Goal: Task Accomplishment & Management: Manage account settings

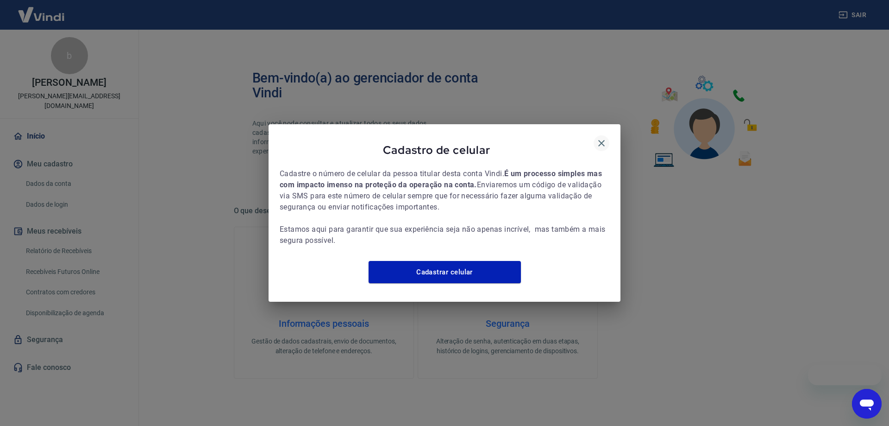
click at [598, 138] on icon "button" at bounding box center [601, 143] width 11 height 11
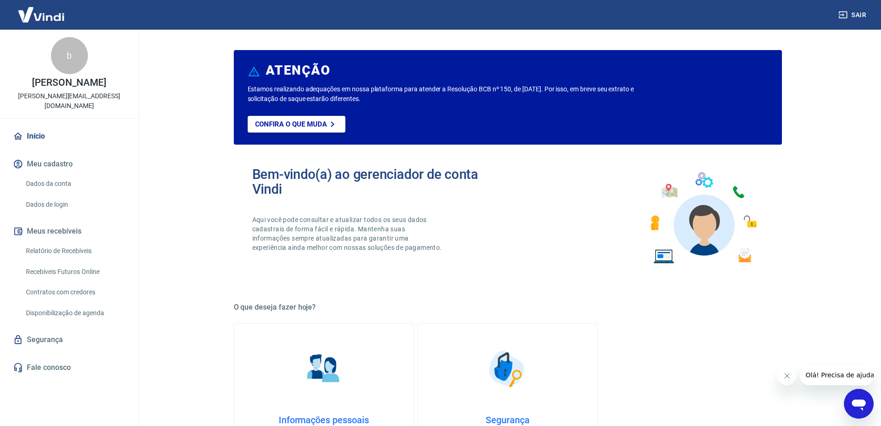
click at [60, 19] on img at bounding box center [41, 14] width 60 height 28
click at [51, 17] on img at bounding box center [41, 14] width 60 height 28
click at [54, 174] on link "Dados da conta" at bounding box center [74, 183] width 105 height 19
